Goal: Find specific page/section: Find specific page/section

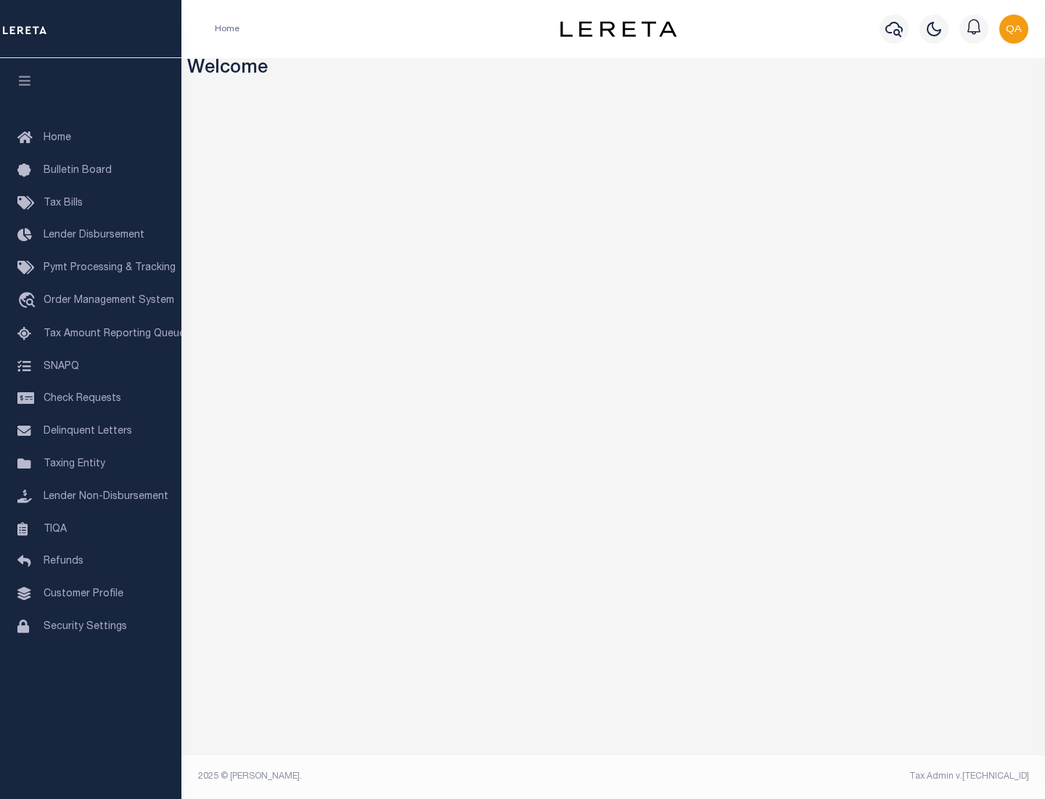
click at [91, 399] on span "Check Requests" at bounding box center [83, 398] width 78 height 10
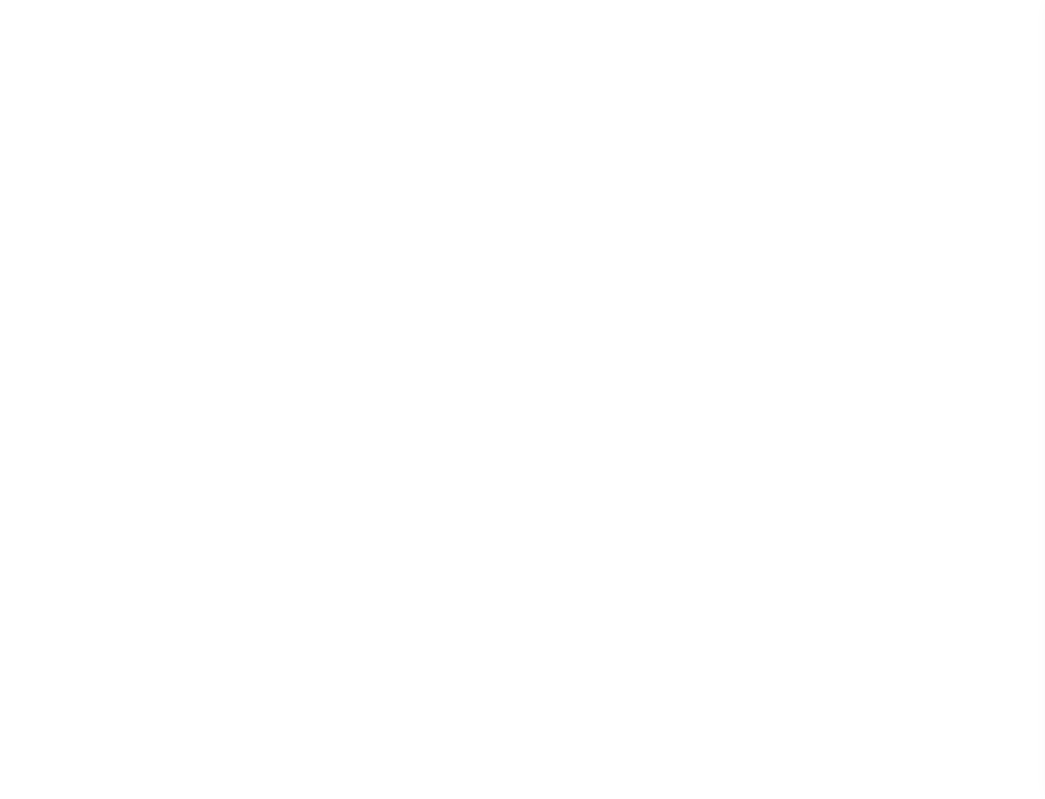
select select "50"
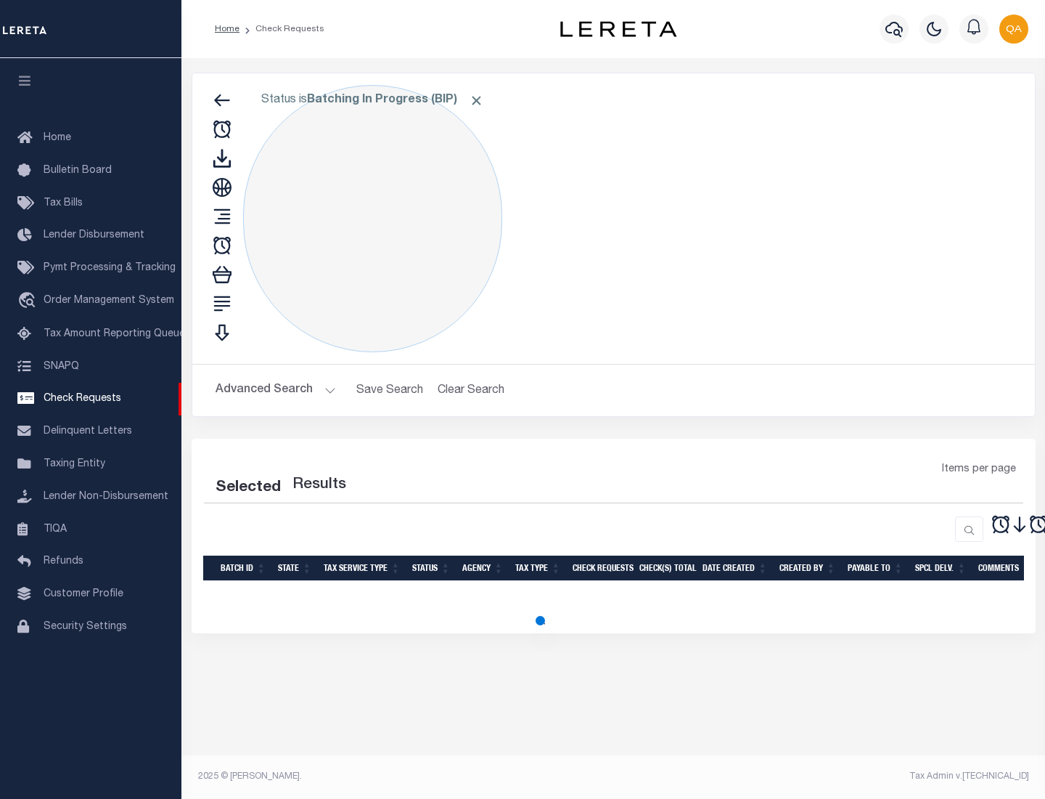
select select "50"
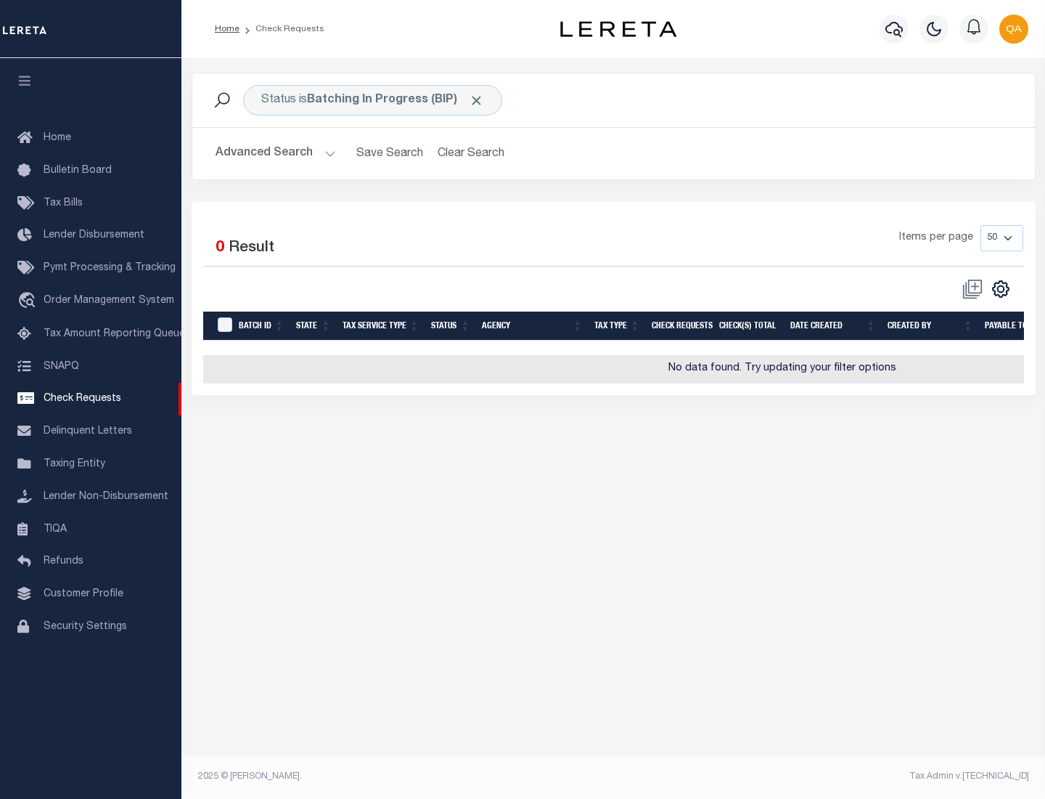
click at [477, 100] on span "Click to Remove" at bounding box center [476, 100] width 15 height 15
